Goal: Task Accomplishment & Management: Manage account settings

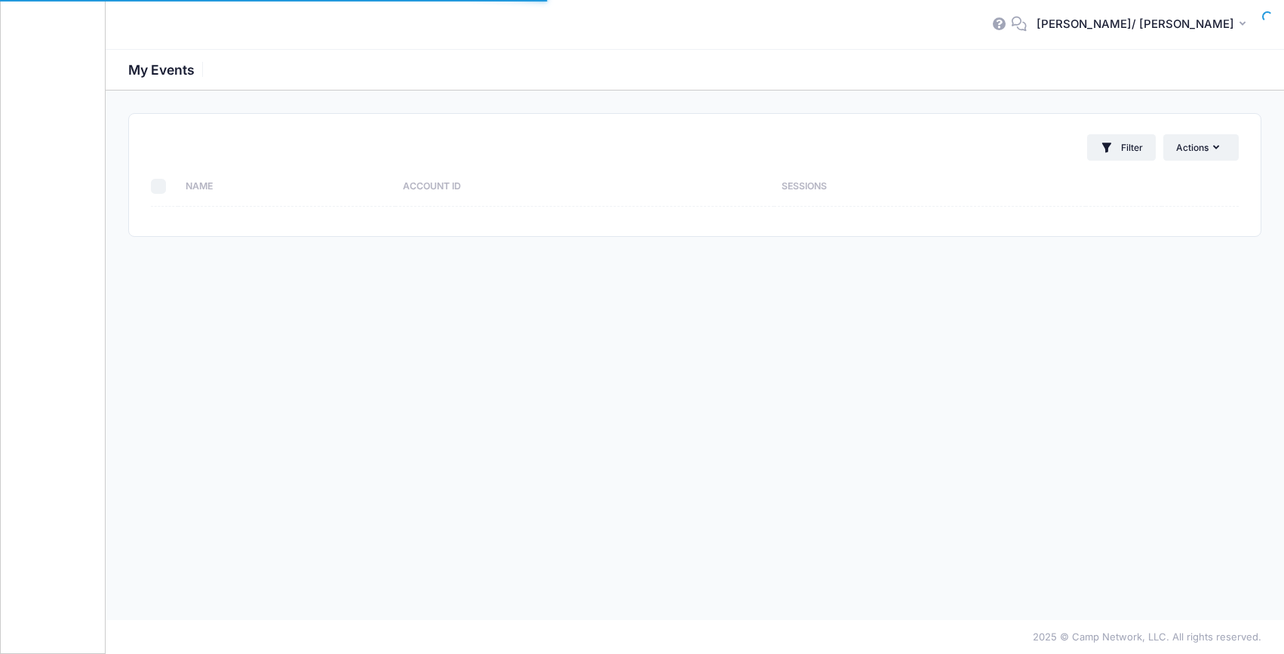
select select "10"
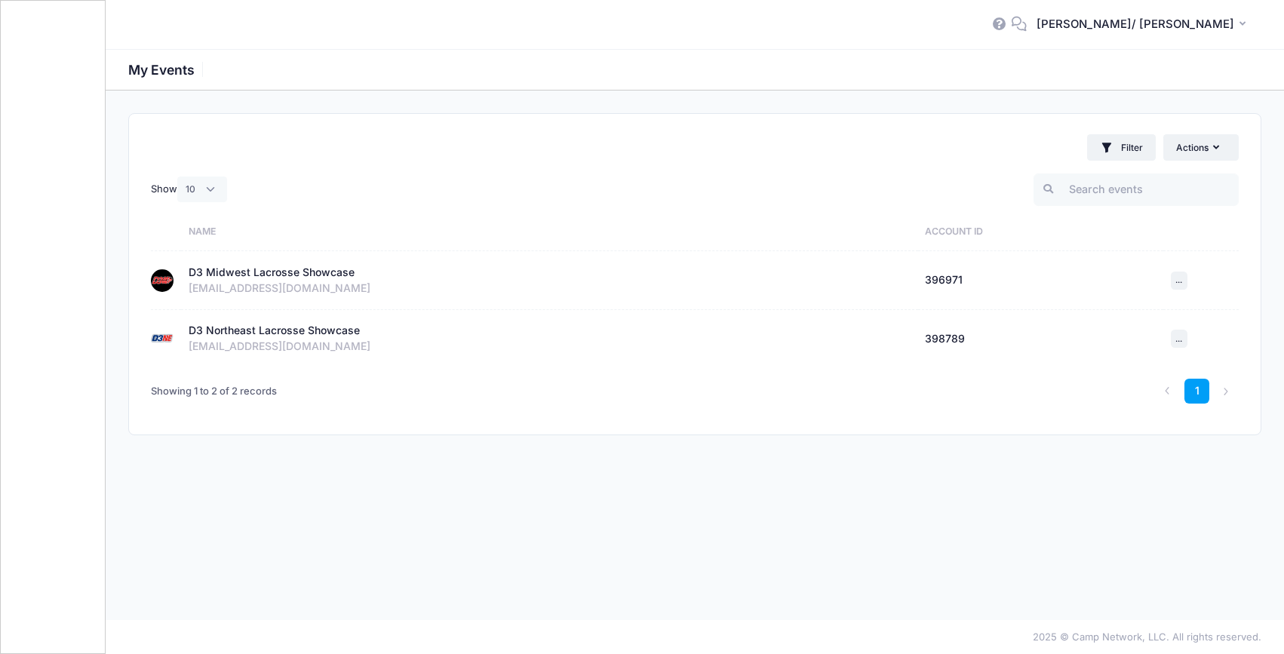
click at [294, 277] on div "D3 Midwest Lacrosse Showcase" at bounding box center [272, 273] width 166 height 16
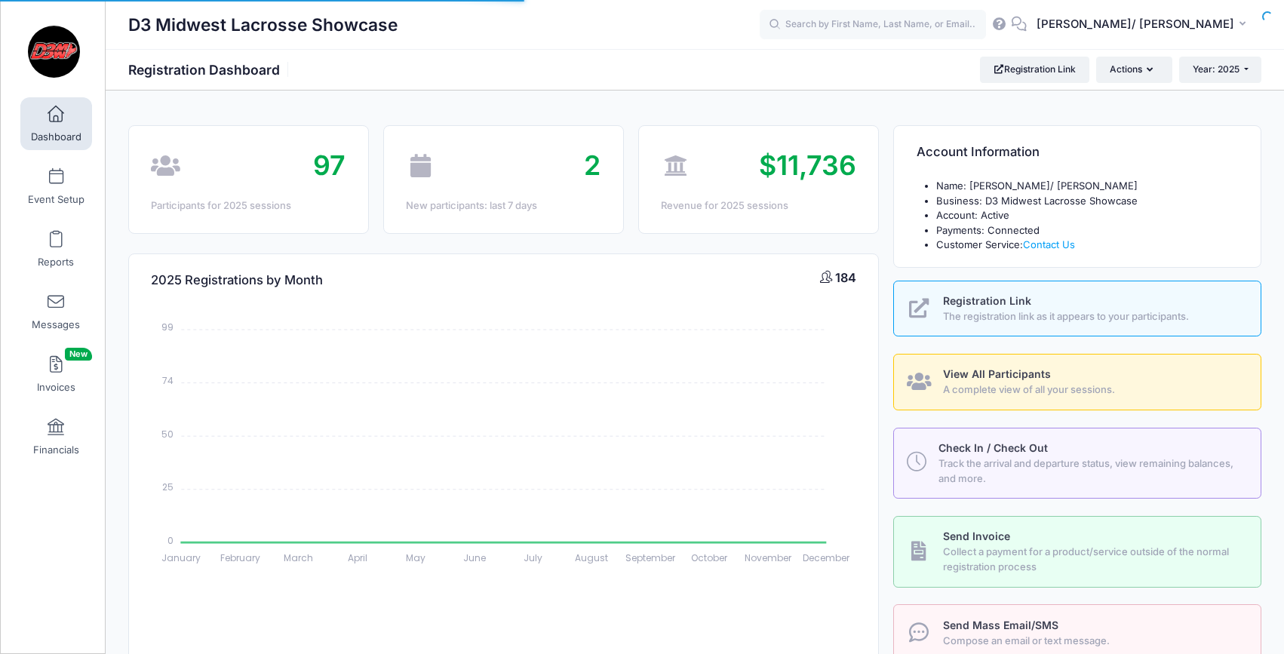
select select
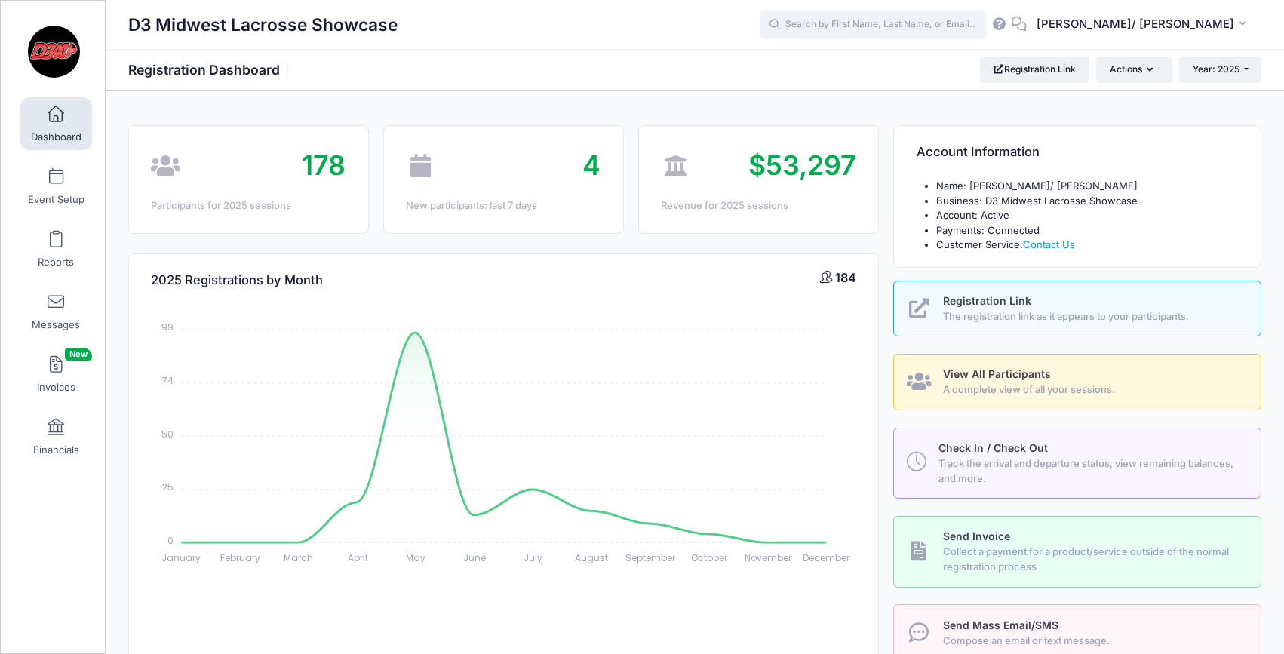
click at [936, 26] on input "text" at bounding box center [873, 25] width 226 height 30
click at [947, 72] on div "Ryan Hagedor n Boys D3 Midwest Lacrosse Showcase: Face Off Midfield on Jun-01, …" at bounding box center [901, 88] width 249 height 63
type input "Ryan Hagedorn (Boys D3 Midwest Lacrosse Showcase: Face Off Midfield, Jun-01, 20…"
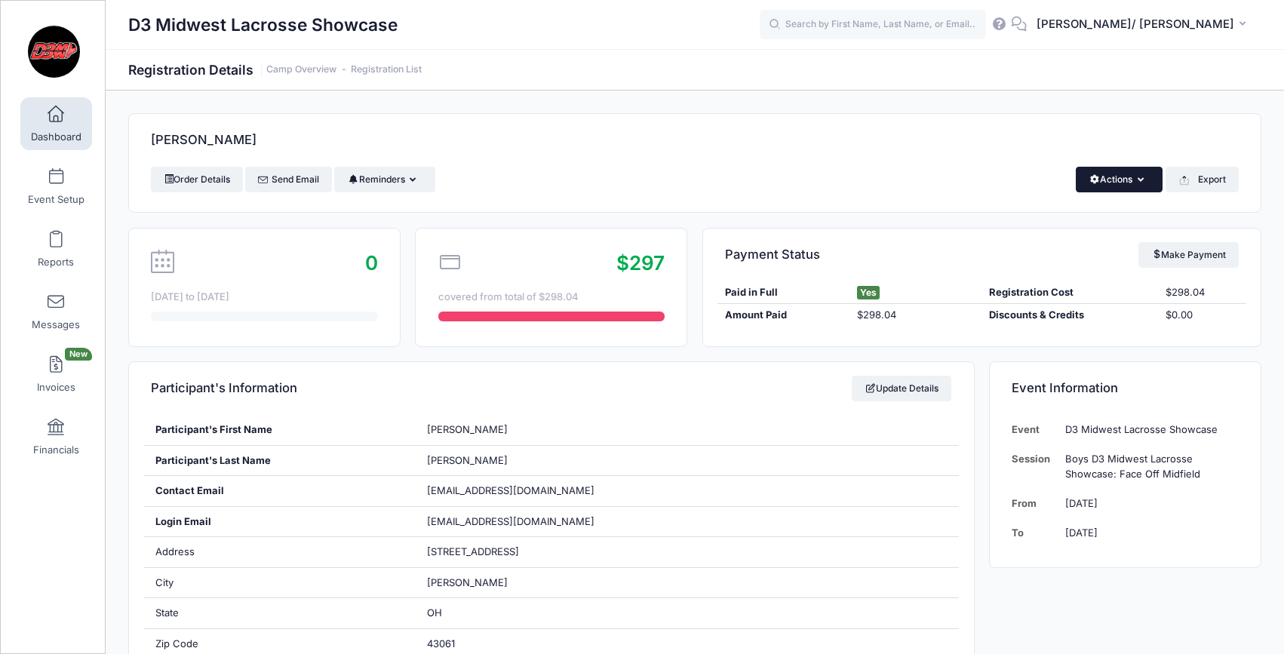
click at [1144, 181] on button "Actions" at bounding box center [1119, 180] width 87 height 26
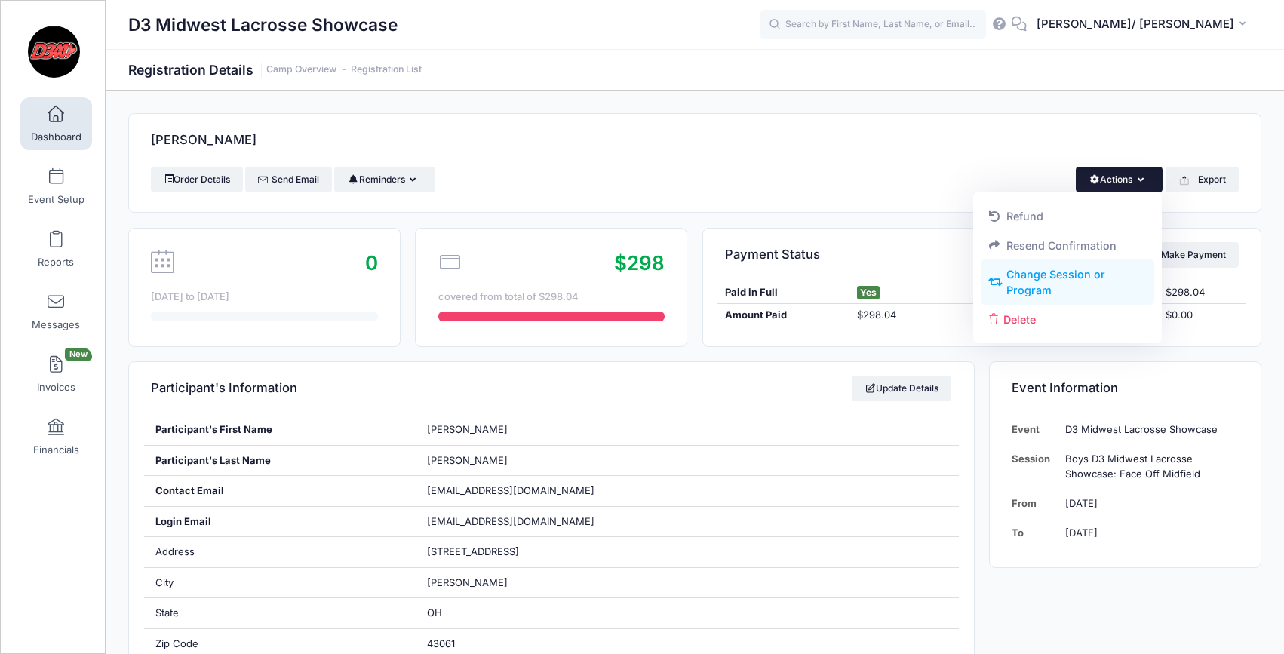
click at [1091, 278] on link "Change Session or Program" at bounding box center [1068, 282] width 174 height 45
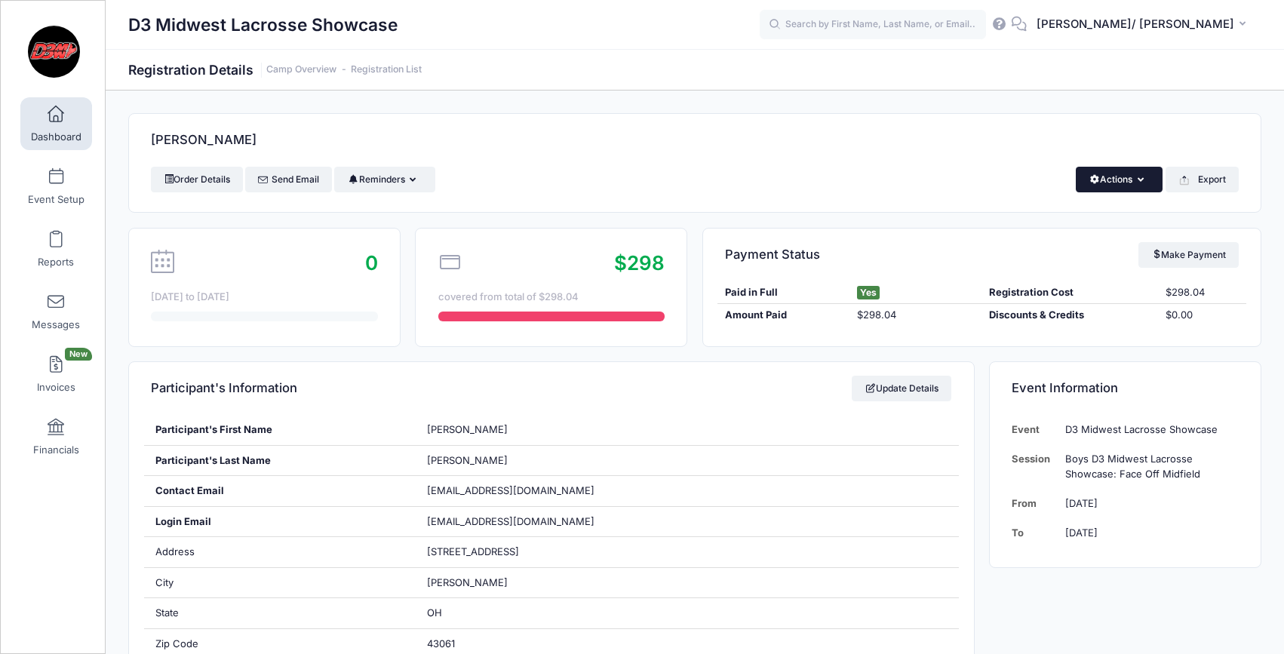
click at [1128, 173] on button "Actions" at bounding box center [1119, 180] width 87 height 26
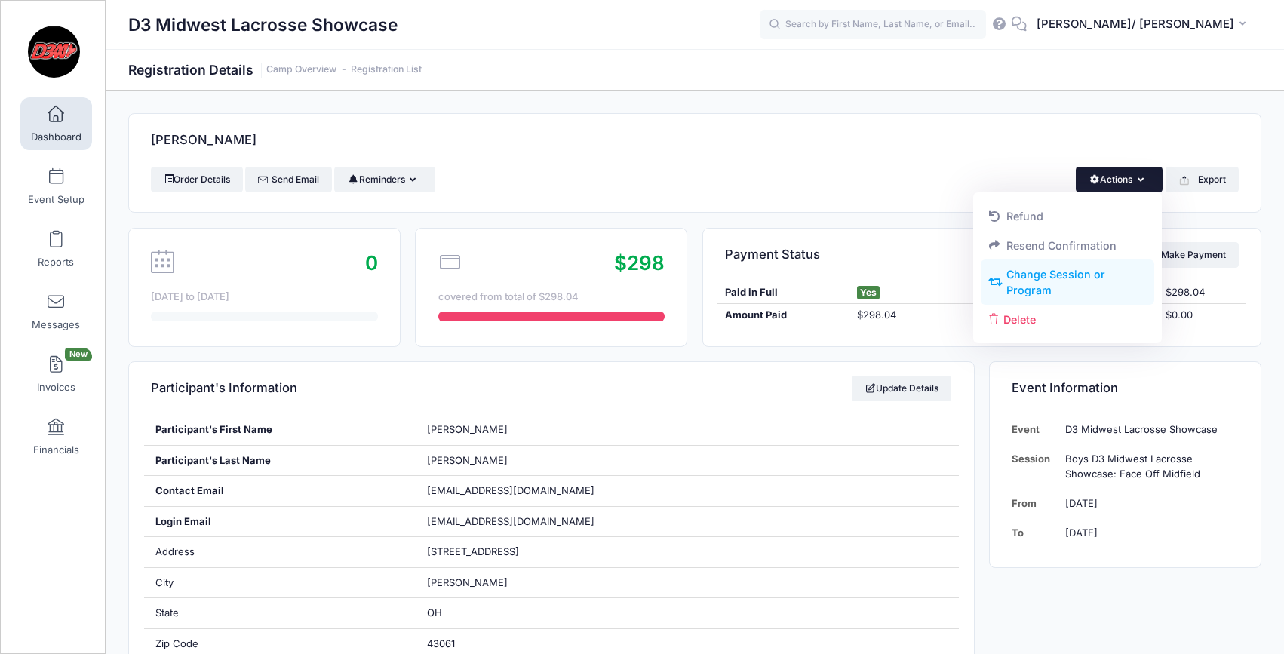
click at [1081, 278] on link "Change Session or Program" at bounding box center [1068, 282] width 174 height 45
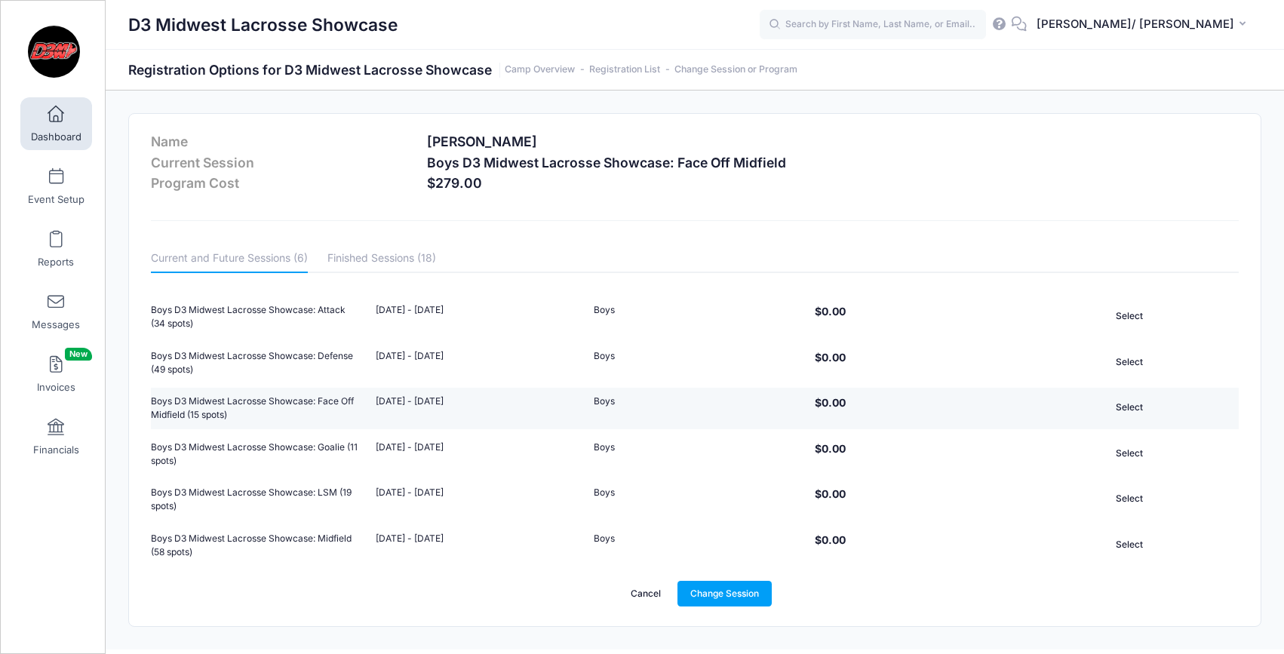
click at [1135, 410] on button "Select" at bounding box center [1129, 408] width 135 height 26
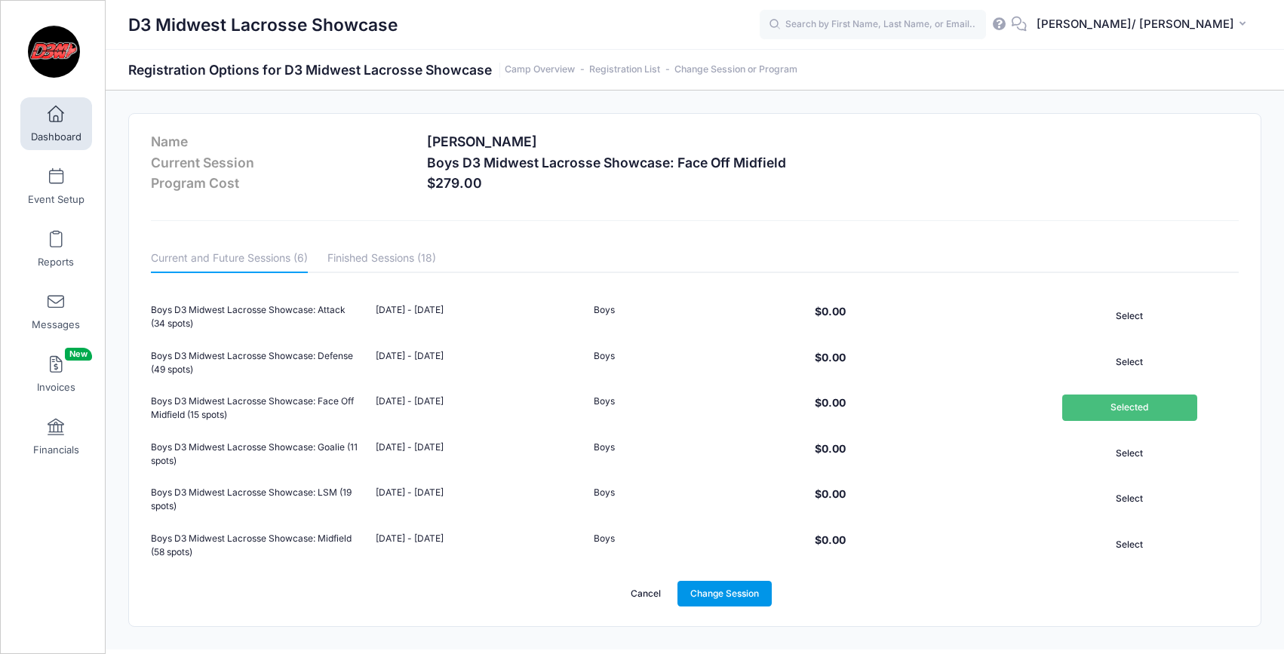
click at [720, 591] on link "Change Session" at bounding box center [724, 594] width 95 height 26
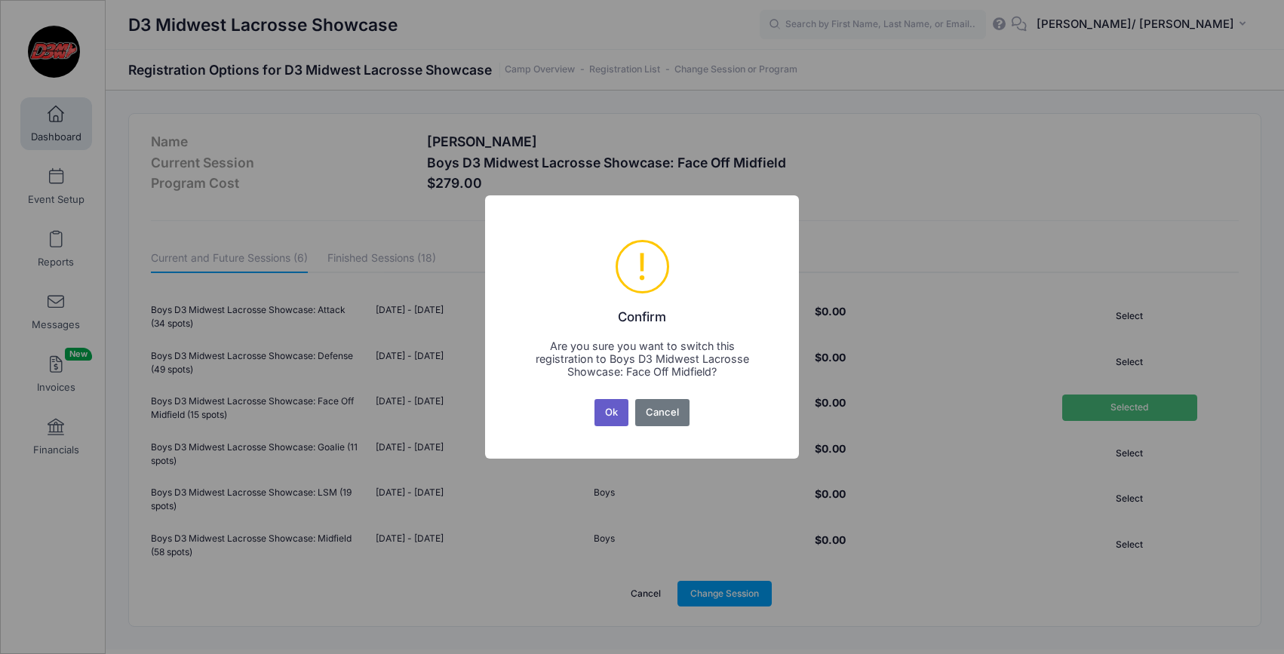
click at [614, 410] on button "Ok" at bounding box center [611, 412] width 35 height 27
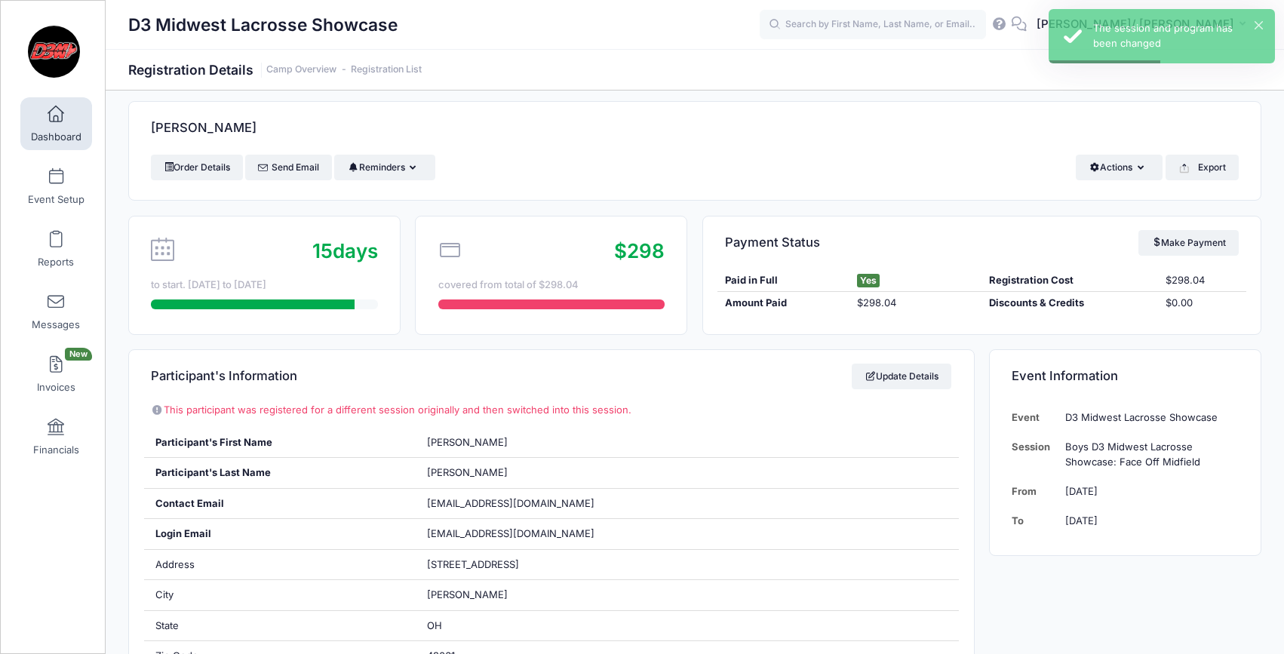
scroll to position [22, 0]
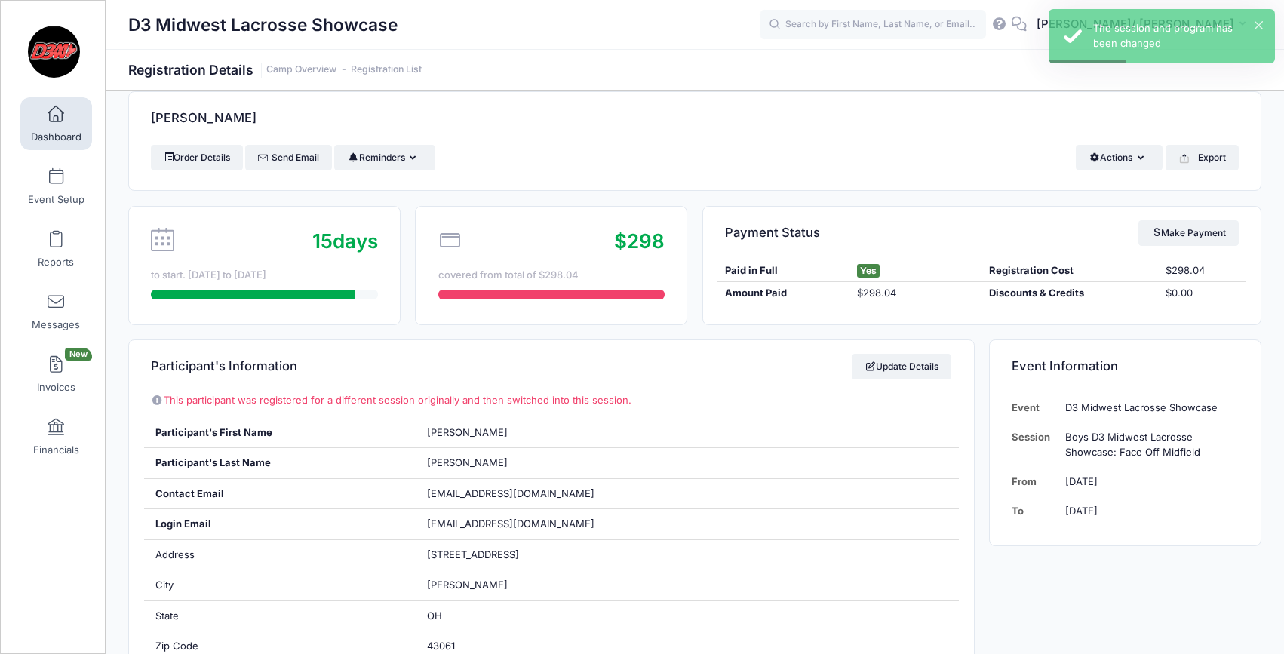
click at [63, 130] on link "Dashboard" at bounding box center [56, 123] width 72 height 53
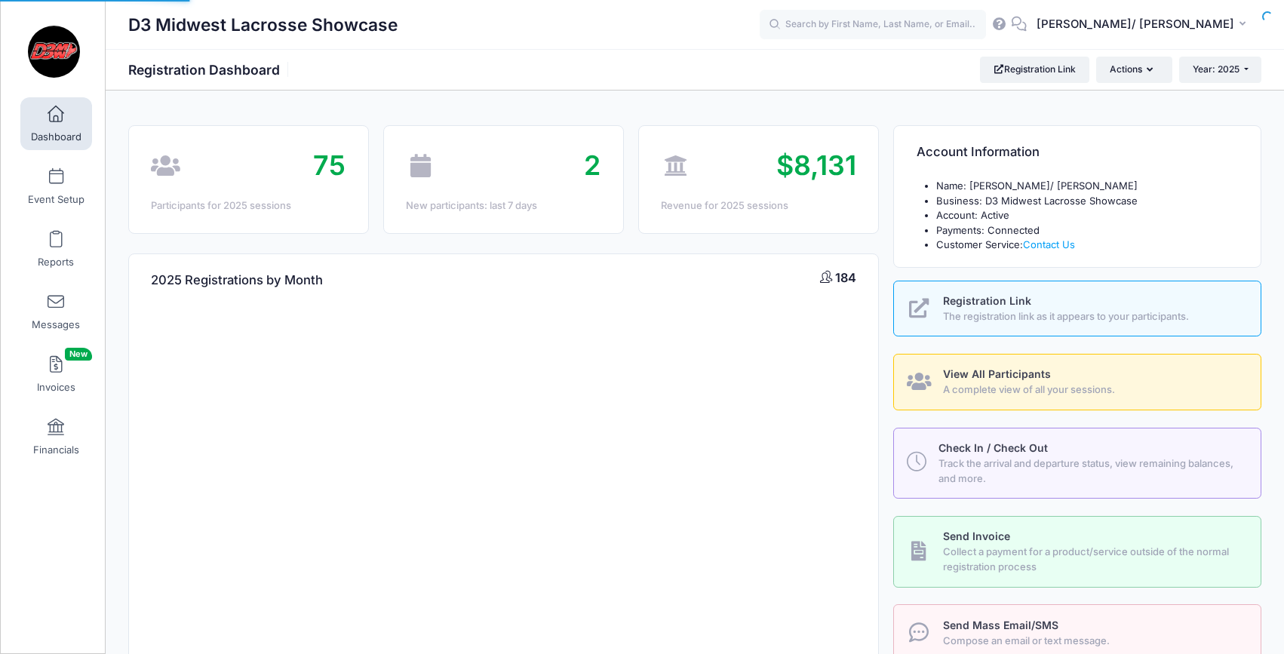
select select
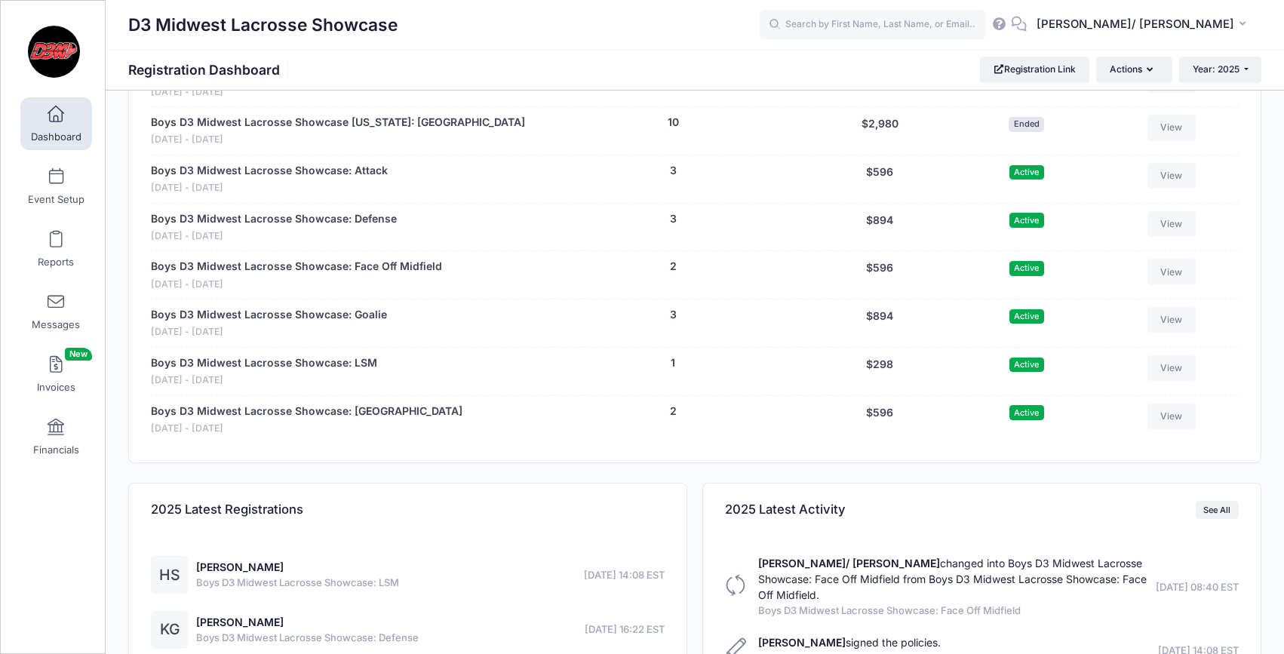
scroll to position [1209, 0]
